Goal: Navigation & Orientation: Go to known website

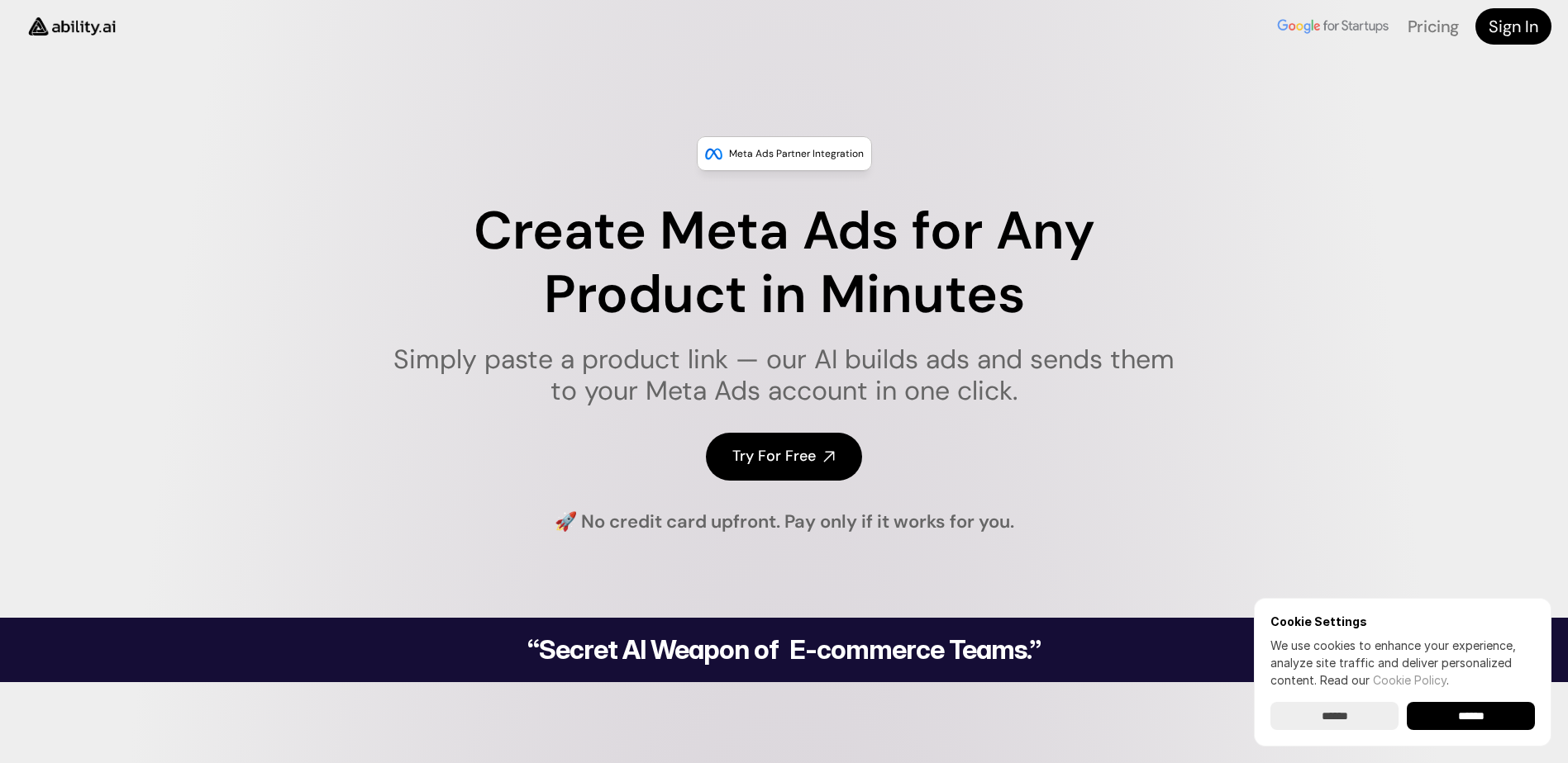
drag, startPoint x: 0, startPoint y: 0, endPoint x: 59, endPoint y: 26, distance: 64.5
click at [59, 26] on img at bounding box center [72, 26] width 111 height 42
drag, startPoint x: 0, startPoint y: 0, endPoint x: 53, endPoint y: 23, distance: 57.8
click at [53, 23] on img at bounding box center [72, 26] width 111 height 42
